Goal: Task Accomplishment & Management: Use online tool/utility

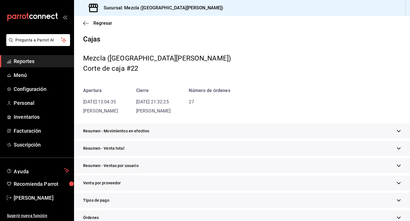
scroll to position [182, 0]
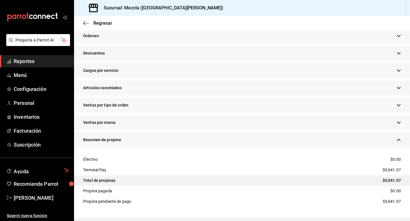
click at [35, 61] on span "Reportes" at bounding box center [41, 61] width 55 height 8
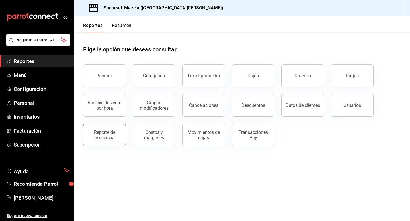
click at [122, 136] on button "Reporte de asistencia" at bounding box center [104, 135] width 43 height 23
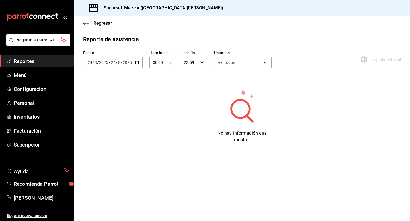
click at [129, 62] on input "2025" at bounding box center [127, 62] width 10 height 5
click at [109, 110] on li "Semana actual" at bounding box center [109, 105] width 53 height 13
click at [158, 64] on input "00:00" at bounding box center [157, 62] width 17 height 11
click at [207, 25] on div at bounding box center [205, 110] width 410 height 221
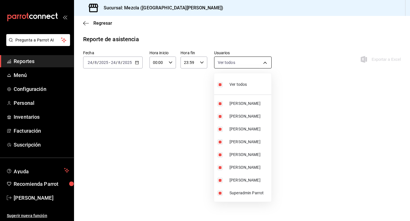
click at [228, 59] on body "Pregunta a Parrot AI Reportes Menú Configuración Personal Inventarios Facturaci…" at bounding box center [205, 110] width 410 height 221
click at [233, 46] on div at bounding box center [205, 110] width 410 height 221
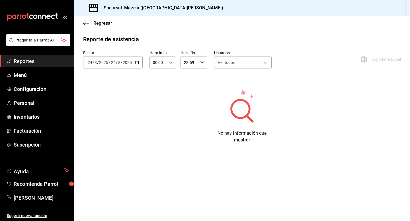
click at [156, 62] on input "00:00" at bounding box center [157, 62] width 17 height 11
click at [196, 56] on div at bounding box center [205, 110] width 410 height 221
click at [215, 12] on div "Sucursal: Mezcla ([GEOGRAPHIC_DATA][PERSON_NAME])" at bounding box center [242, 8] width 336 height 16
click at [175, 60] on div "00:00 Hora inicio" at bounding box center [162, 63] width 26 height 12
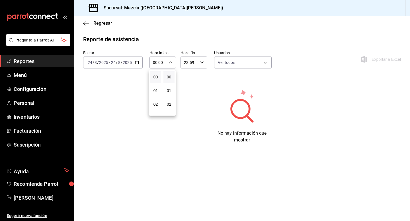
click at [201, 28] on div at bounding box center [205, 110] width 410 height 221
click at [238, 64] on body "Pregunta a Parrot AI Reportes Menú Configuración Personal Inventarios Facturaci…" at bounding box center [205, 110] width 410 height 221
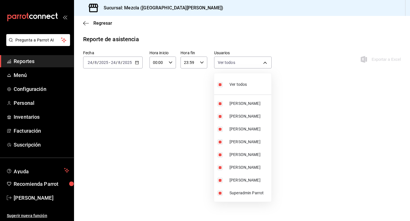
click at [238, 64] on div at bounding box center [205, 110] width 410 height 221
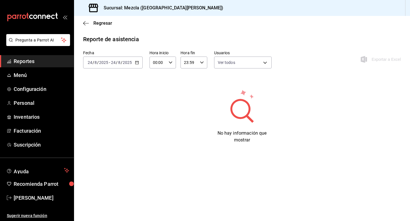
click at [111, 66] on div "[DATE] [DATE] - [DATE] [DATE]" at bounding box center [112, 63] width 59 height 12
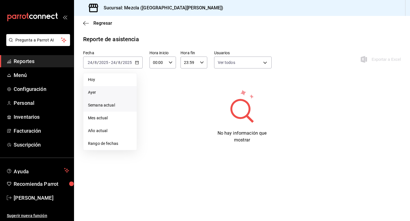
click at [117, 88] on li "Ayer" at bounding box center [109, 92] width 53 height 13
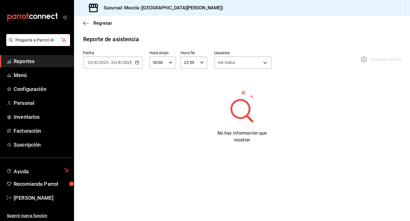
click at [137, 63] on icon "button" at bounding box center [137, 63] width 4 height 4
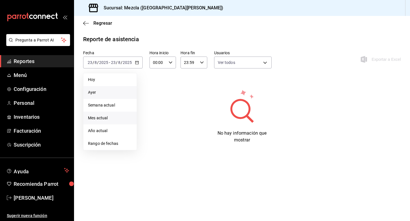
click at [126, 121] on li "Mes actual" at bounding box center [109, 118] width 53 height 13
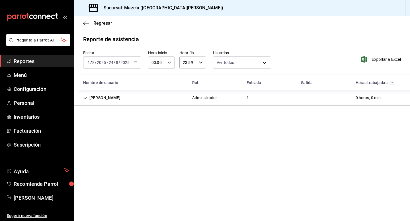
click at [164, 64] on input "00:00" at bounding box center [156, 62] width 17 height 11
click at [218, 31] on div at bounding box center [205, 110] width 410 height 221
click at [86, 99] on icon "Cell" at bounding box center [85, 98] width 4 height 4
